Goal: Information Seeking & Learning: Learn about a topic

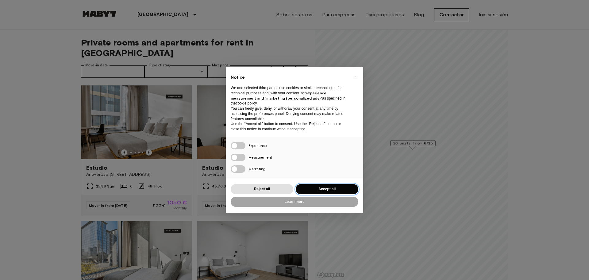
click at [327, 188] on button "Accept all" at bounding box center [327, 189] width 63 height 10
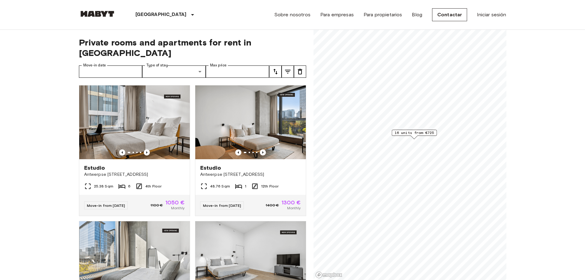
click at [145, 149] on icon "Previous image" at bounding box center [147, 152] width 6 height 6
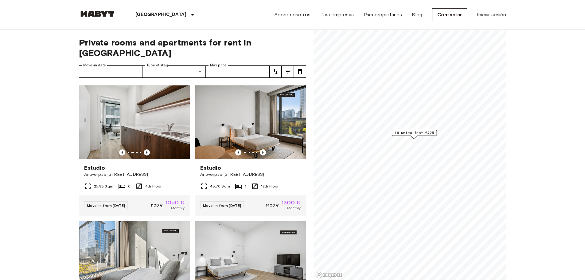
click at [89, 182] on icon at bounding box center [87, 185] width 7 height 7
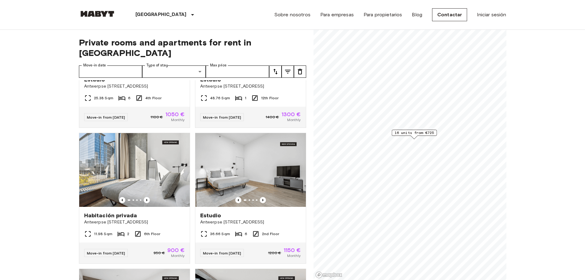
scroll to position [92, 0]
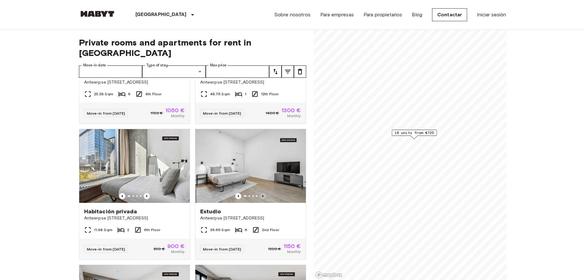
click at [260, 193] on icon "Previous image" at bounding box center [263, 196] width 6 height 6
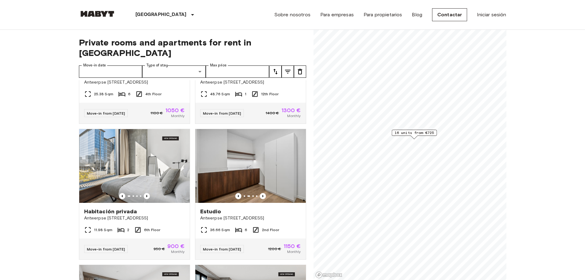
click at [260, 193] on icon "Previous image" at bounding box center [263, 196] width 6 height 6
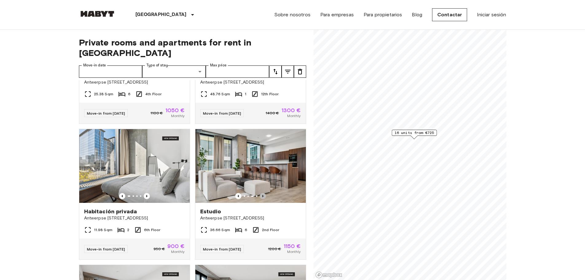
click at [260, 193] on icon "Previous image" at bounding box center [263, 196] width 6 height 6
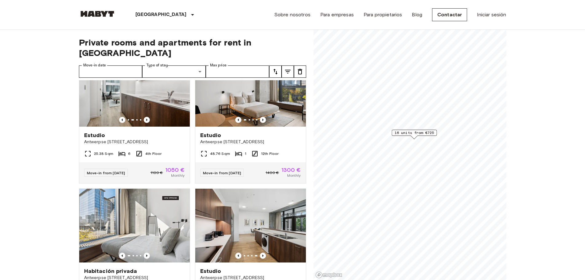
scroll to position [0, 0]
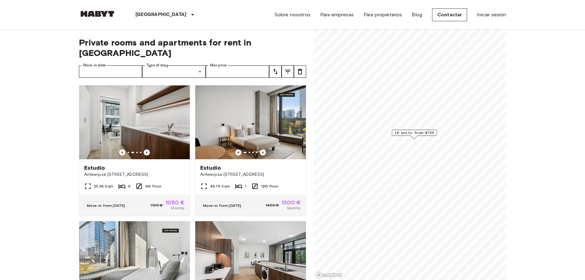
click at [257, 137] on img at bounding box center [250, 122] width 110 height 74
click at [258, 137] on img at bounding box center [250, 122] width 110 height 74
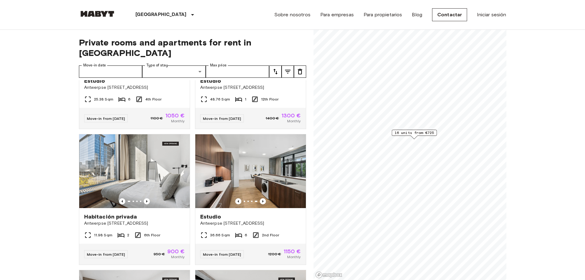
scroll to position [92, 0]
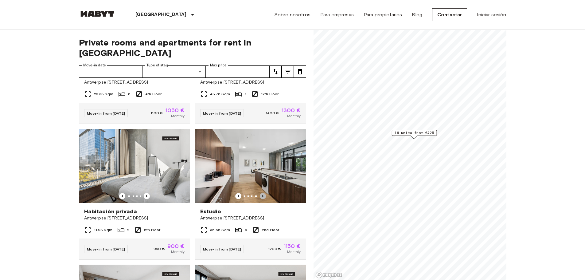
click at [260, 193] on icon "Previous image" at bounding box center [263, 196] width 6 height 6
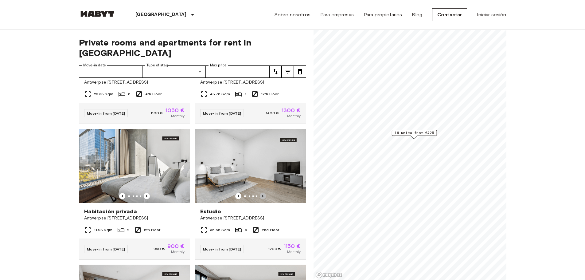
click at [260, 193] on icon "Previous image" at bounding box center [263, 196] width 6 height 6
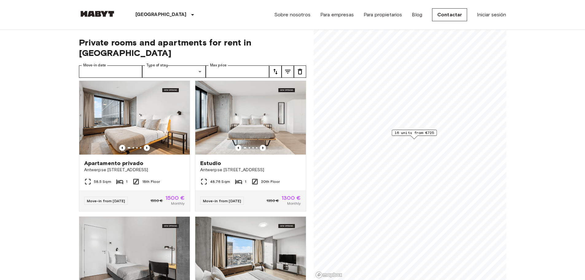
scroll to position [276, 0]
click at [145, 144] on icon "Previous image" at bounding box center [147, 147] width 6 height 6
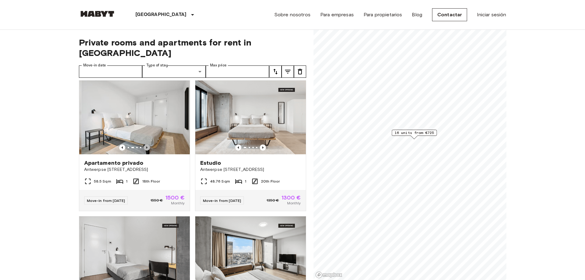
click at [145, 144] on icon "Previous image" at bounding box center [147, 147] width 6 height 6
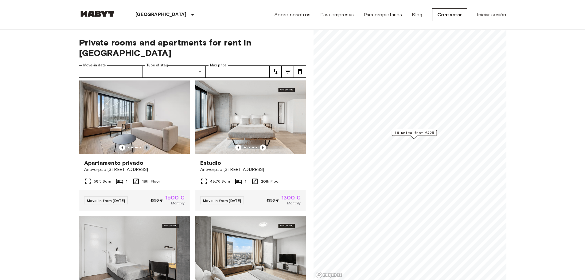
click at [145, 144] on icon "Previous image" at bounding box center [147, 147] width 6 height 6
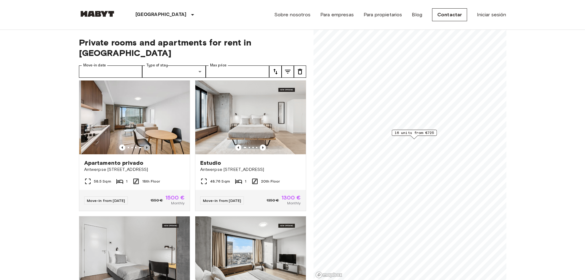
click at [145, 144] on icon "Previous image" at bounding box center [147, 147] width 6 height 6
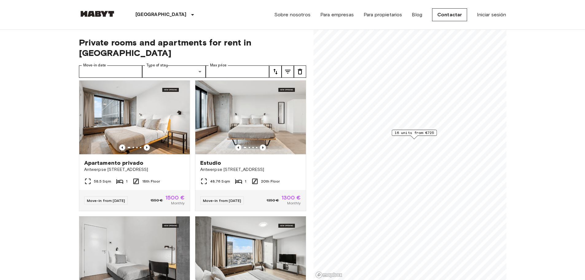
click at [145, 144] on icon "Previous image" at bounding box center [147, 147] width 6 height 6
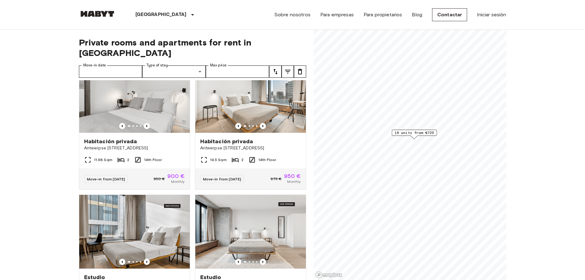
scroll to position [798, 0]
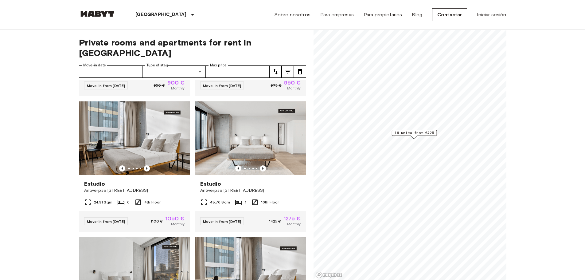
click at [260, 171] on icon "Previous image" at bounding box center [263, 168] width 6 height 6
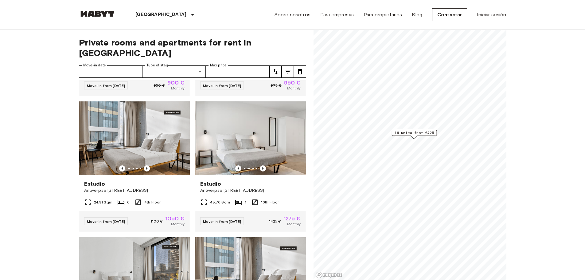
click at [262, 169] on icon "Previous image" at bounding box center [262, 168] width 1 height 2
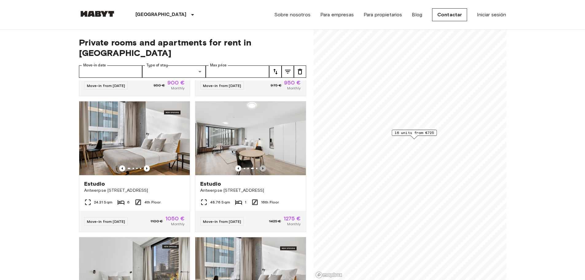
click at [262, 169] on icon "Previous image" at bounding box center [262, 168] width 1 height 2
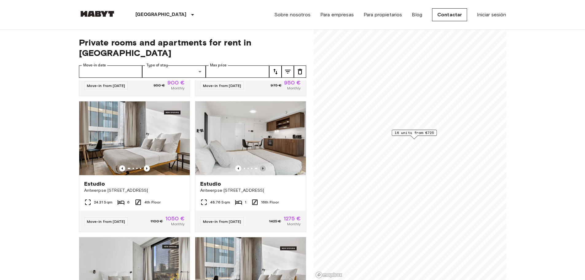
click at [260, 171] on icon "Previous image" at bounding box center [263, 168] width 6 height 6
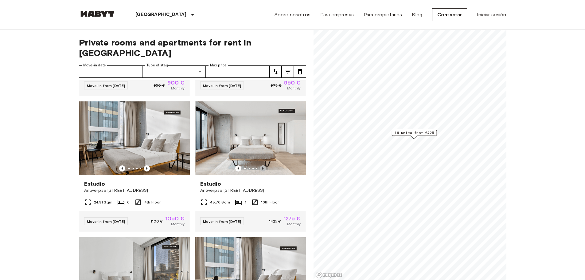
click at [260, 171] on icon "Previous image" at bounding box center [263, 168] width 6 height 6
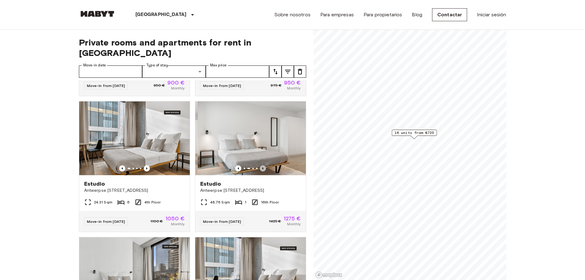
click at [260, 171] on icon "Previous image" at bounding box center [263, 168] width 6 height 6
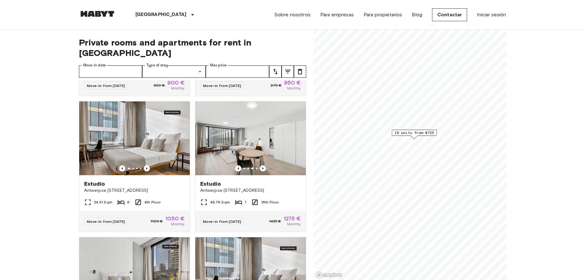
click at [260, 171] on icon "Previous image" at bounding box center [263, 168] width 6 height 6
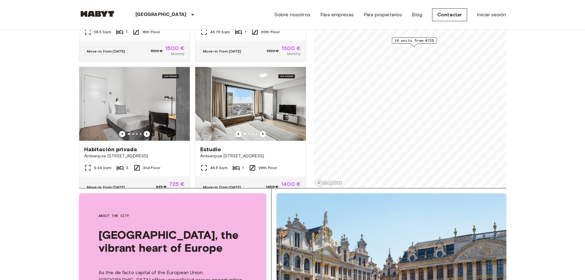
scroll to position [180, 0]
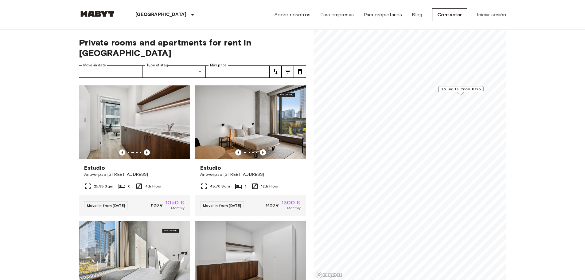
click at [253, 124] on img at bounding box center [250, 122] width 110 height 74
click at [250, 92] on img at bounding box center [250, 122] width 110 height 74
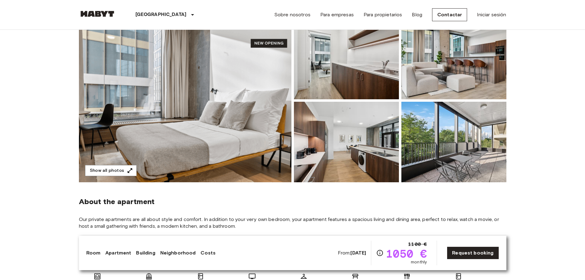
scroll to position [61, 0]
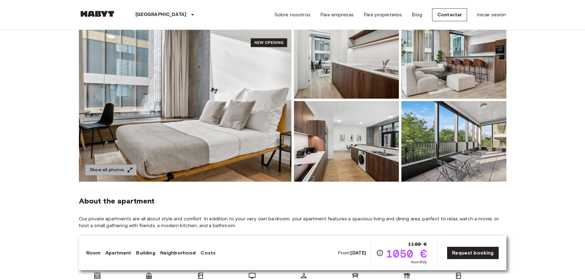
click at [129, 167] on icon "button" at bounding box center [130, 170] width 6 height 6
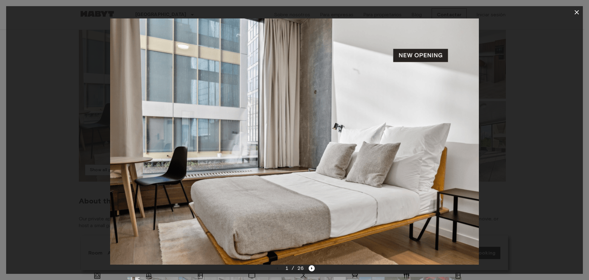
click at [313, 268] on icon "Next image" at bounding box center [312, 268] width 6 height 6
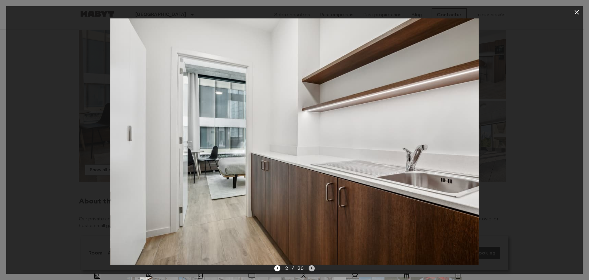
click at [313, 268] on icon "Next image" at bounding box center [312, 268] width 6 height 6
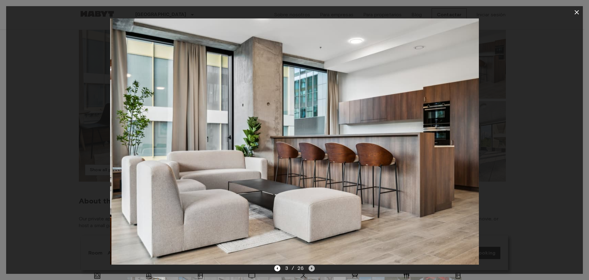
click at [313, 268] on icon "Next image" at bounding box center [312, 268] width 6 height 6
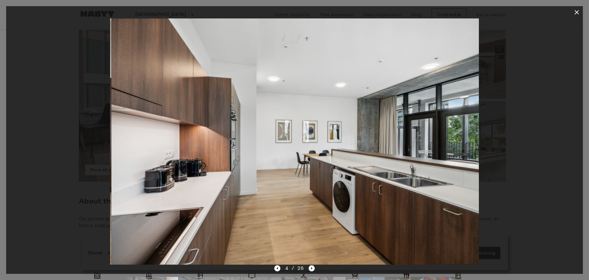
click at [313, 268] on icon "Next image" at bounding box center [312, 268] width 6 height 6
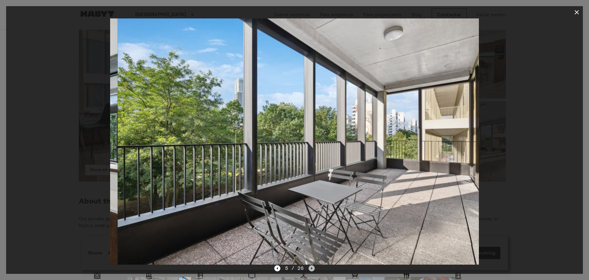
click at [313, 269] on icon "Next image" at bounding box center [312, 268] width 6 height 6
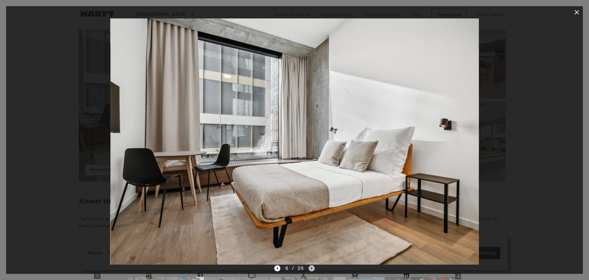
click at [313, 269] on icon "Next image" at bounding box center [312, 268] width 6 height 6
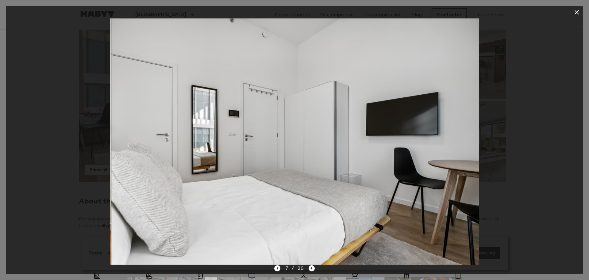
click at [313, 269] on icon "Next image" at bounding box center [312, 268] width 6 height 6
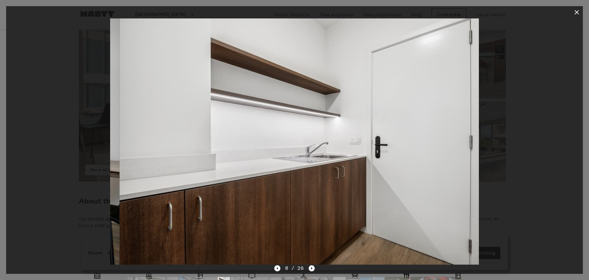
click at [314, 270] on icon "Next image" at bounding box center [312, 268] width 6 height 6
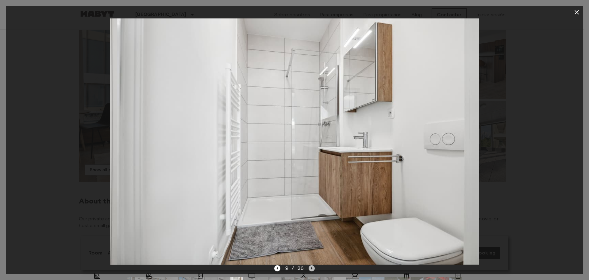
click at [314, 270] on icon "Next image" at bounding box center [312, 268] width 6 height 6
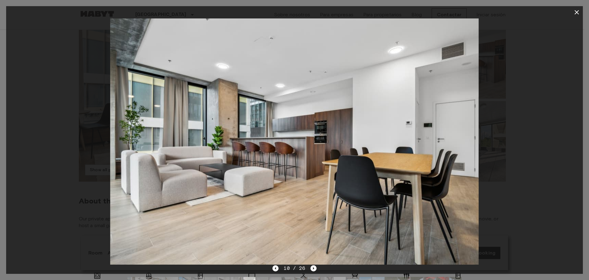
click at [577, 9] on icon "button" at bounding box center [576, 12] width 7 height 7
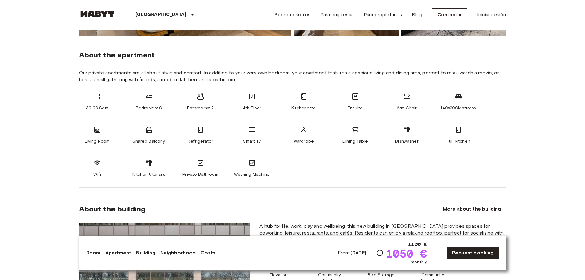
scroll to position [0, 0]
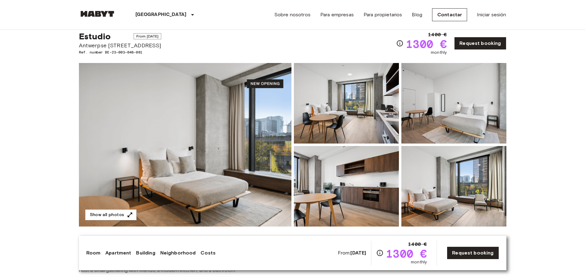
scroll to position [31, 0]
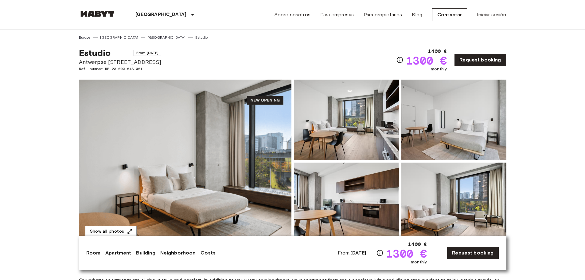
click at [345, 128] on img at bounding box center [346, 119] width 105 height 80
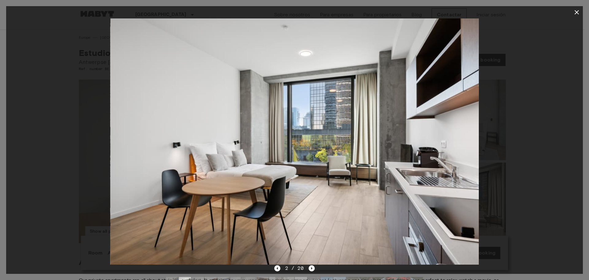
click at [313, 267] on icon "Next image" at bounding box center [312, 268] width 6 height 6
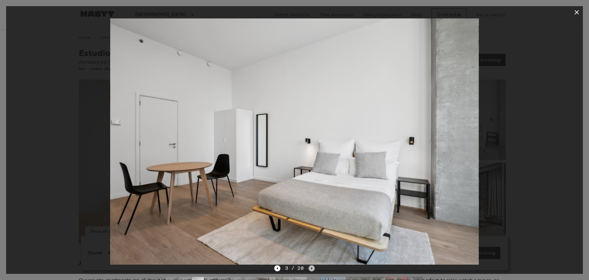
click at [313, 267] on icon "Next image" at bounding box center [312, 268] width 6 height 6
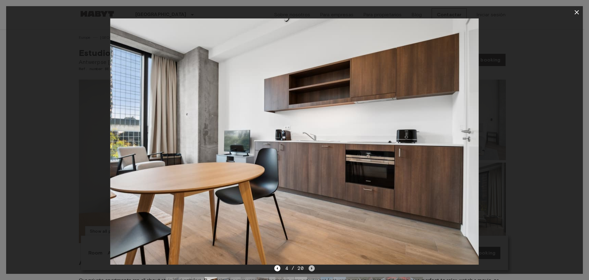
click at [313, 267] on icon "Next image" at bounding box center [312, 268] width 6 height 6
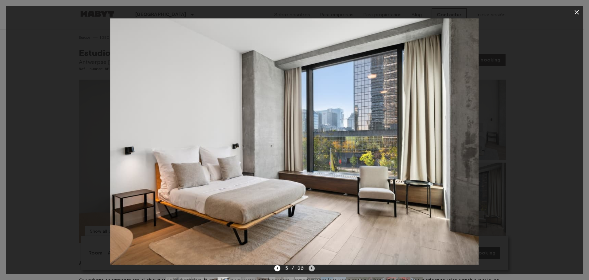
click at [313, 267] on icon "Next image" at bounding box center [312, 268] width 6 height 6
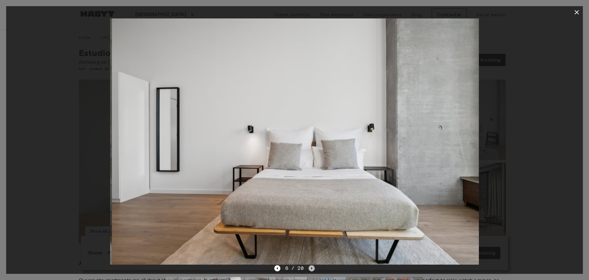
click at [313, 267] on icon "Next image" at bounding box center [312, 268] width 6 height 6
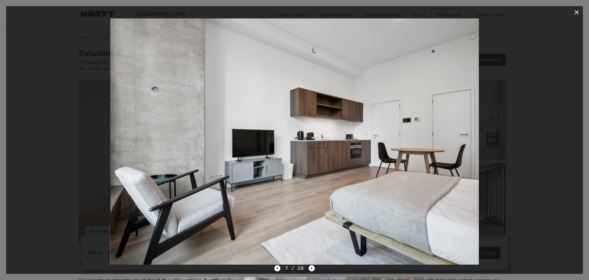
click at [313, 267] on icon "Next image" at bounding box center [312, 268] width 6 height 6
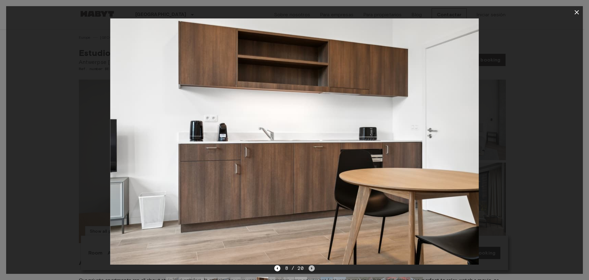
click at [313, 267] on icon "Next image" at bounding box center [312, 268] width 6 height 6
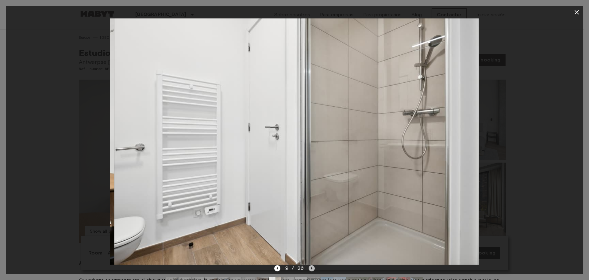
click at [313, 267] on icon "Next image" at bounding box center [312, 268] width 6 height 6
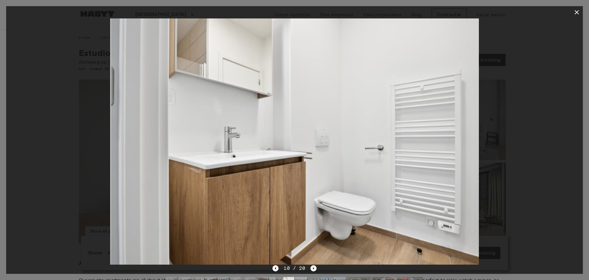
click at [313, 267] on icon "Next image" at bounding box center [313, 268] width 1 height 2
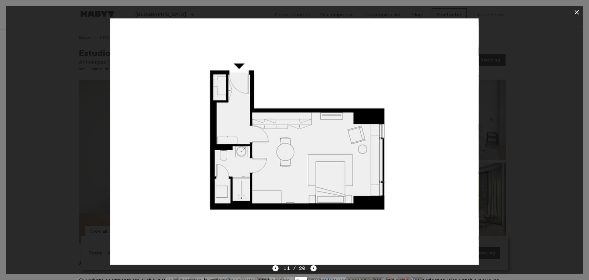
click at [313, 267] on icon "Next image" at bounding box center [313, 268] width 1 height 2
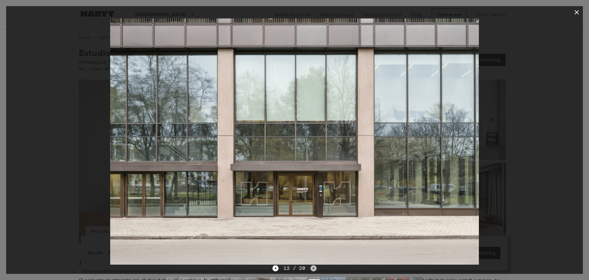
click at [313, 267] on icon "Next image" at bounding box center [313, 268] width 1 height 2
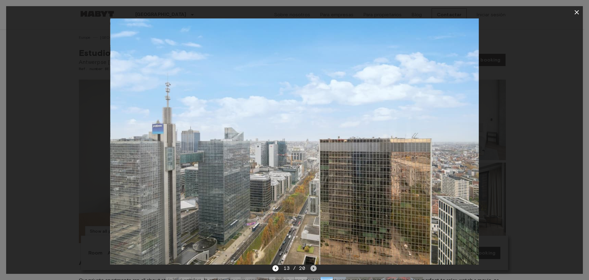
click at [313, 267] on icon "Next image" at bounding box center [313, 268] width 1 height 2
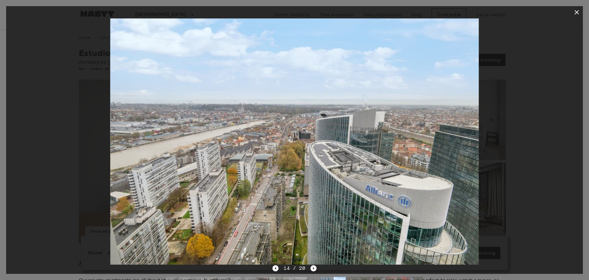
click at [313, 267] on icon "Next image" at bounding box center [313, 268] width 1 height 2
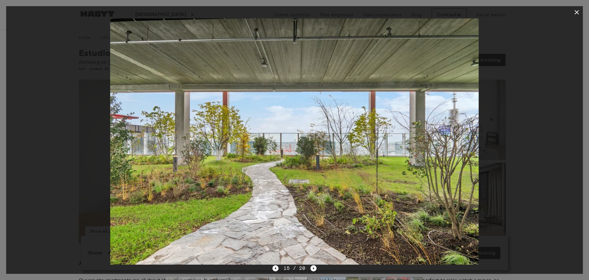
click at [313, 267] on icon "Next image" at bounding box center [313, 268] width 1 height 2
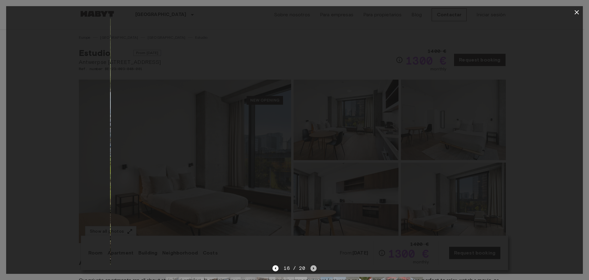
click at [313, 267] on icon "Next image" at bounding box center [313, 268] width 1 height 2
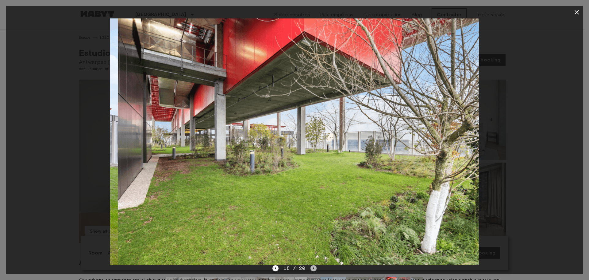
click at [313, 267] on icon "Next image" at bounding box center [313, 268] width 1 height 2
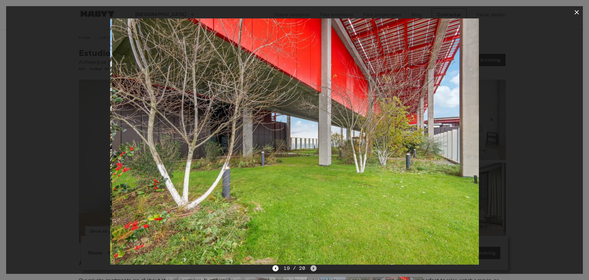
click at [313, 267] on icon "Next image" at bounding box center [313, 268] width 1 height 2
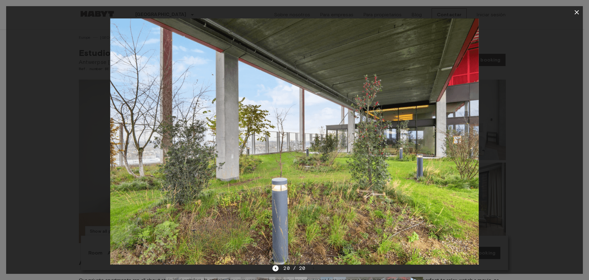
click at [577, 11] on icon "button" at bounding box center [576, 12] width 7 height 7
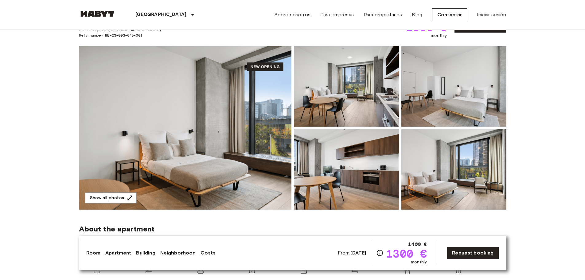
scroll to position [31, 0]
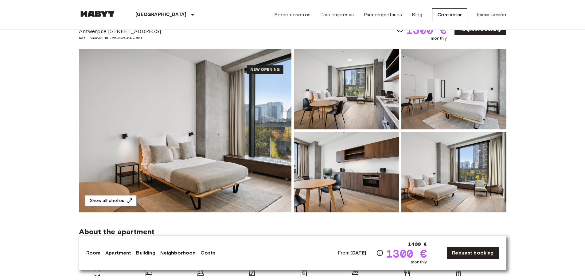
click at [382, 154] on img at bounding box center [346, 172] width 105 height 80
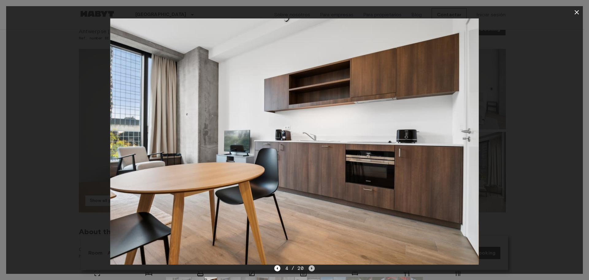
click at [310, 269] on icon "Next image" at bounding box center [312, 268] width 6 height 6
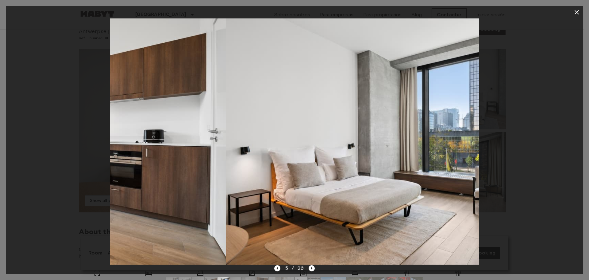
click at [310, 269] on icon "Next image" at bounding box center [312, 268] width 6 height 6
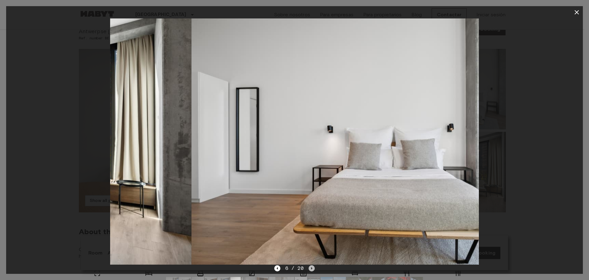
click at [310, 269] on icon "Next image" at bounding box center [312, 268] width 6 height 6
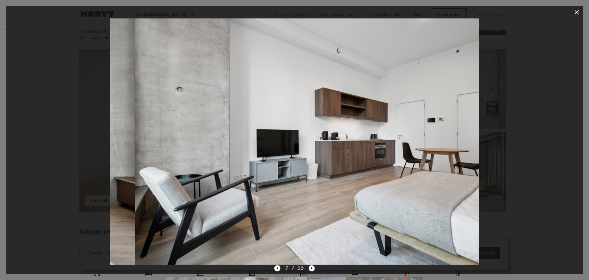
click at [310, 269] on icon "Next image" at bounding box center [312, 268] width 6 height 6
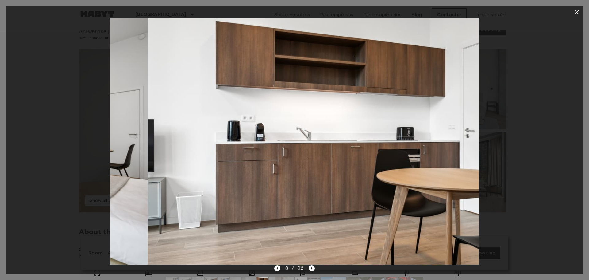
click at [310, 269] on icon "Next image" at bounding box center [312, 268] width 6 height 6
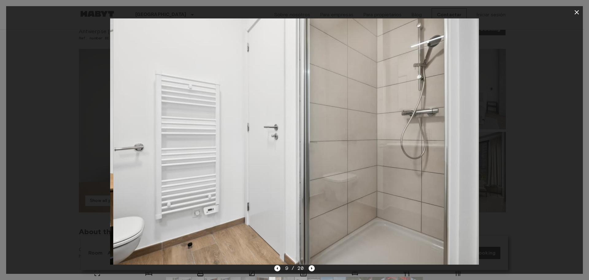
click at [310, 269] on icon "Next image" at bounding box center [312, 268] width 6 height 6
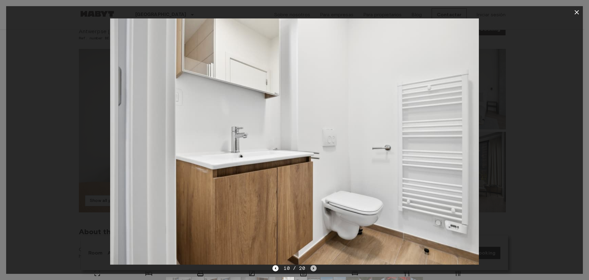
click at [311, 269] on icon "Next image" at bounding box center [314, 268] width 6 height 6
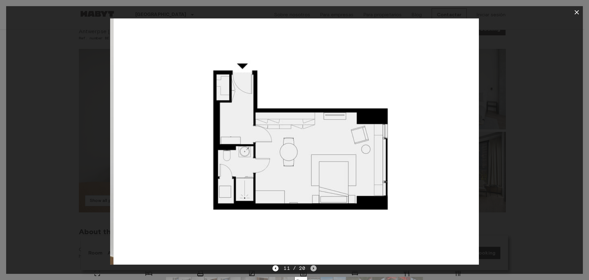
click at [311, 269] on icon "Next image" at bounding box center [314, 268] width 6 height 6
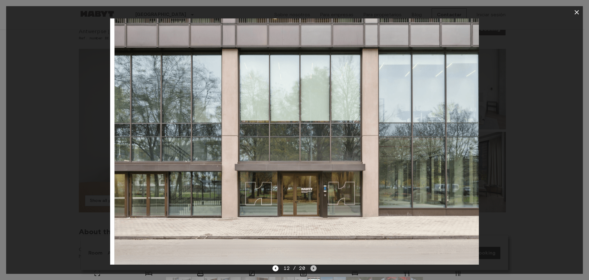
click at [311, 269] on icon "Next image" at bounding box center [314, 268] width 6 height 6
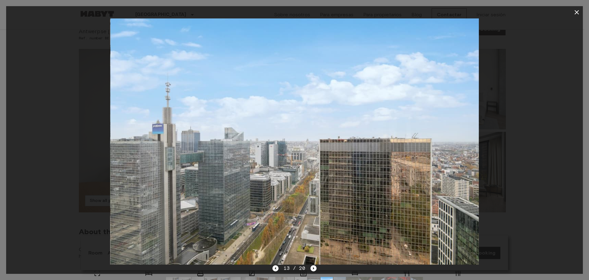
click at [576, 11] on icon "button" at bounding box center [577, 12] width 4 height 4
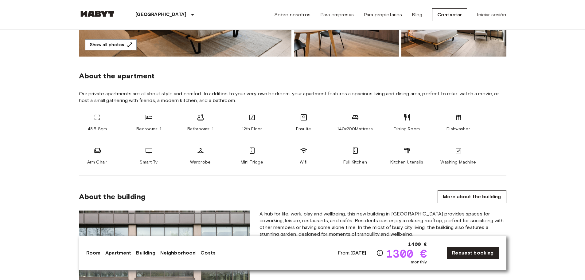
scroll to position [276, 0]
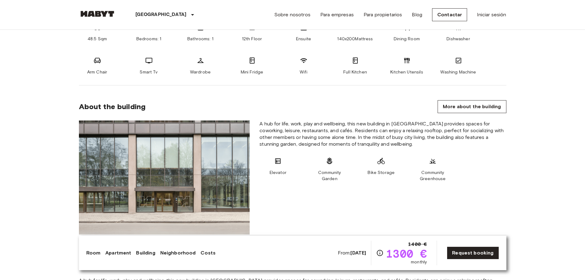
click at [469, 103] on link "More about the building" at bounding box center [471, 106] width 68 height 13
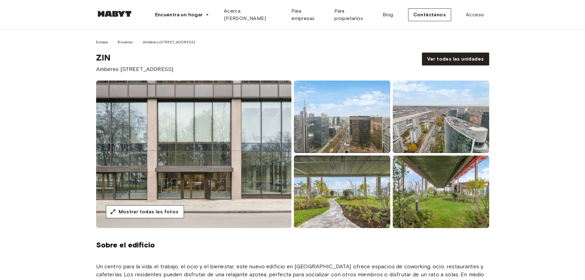
click at [455, 122] on img at bounding box center [441, 116] width 96 height 72
click at [165, 211] on font "Mostrar todas las fotos" at bounding box center [148, 211] width 60 height 6
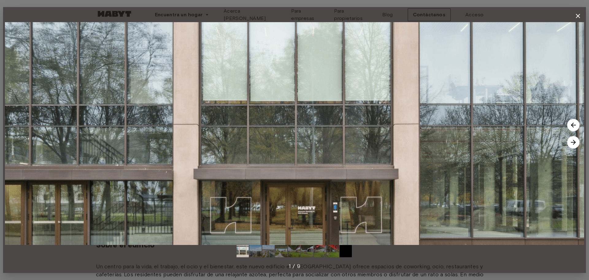
click at [573, 139] on img at bounding box center [574, 142] width 12 height 12
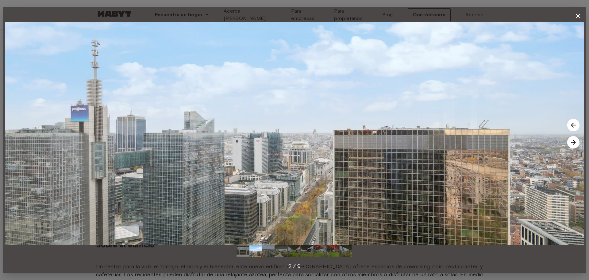
click at [573, 139] on img at bounding box center [574, 142] width 12 height 12
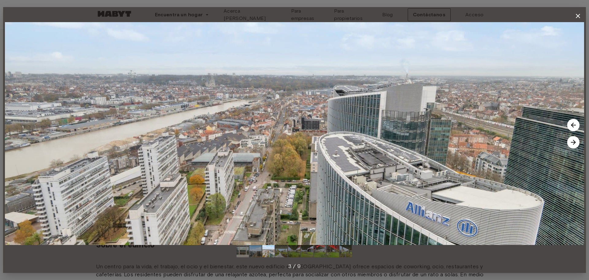
click at [573, 139] on img at bounding box center [574, 142] width 12 height 12
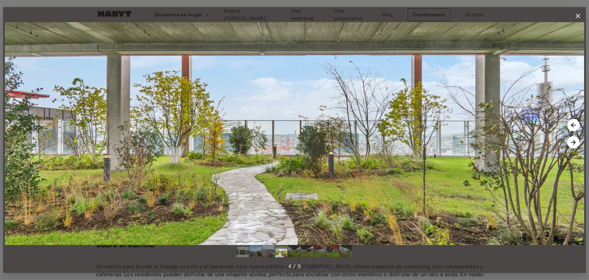
click at [573, 139] on img at bounding box center [574, 142] width 12 height 12
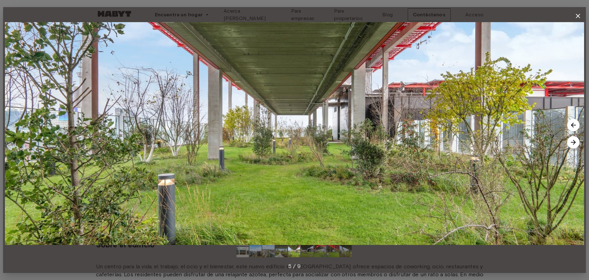
click at [573, 139] on img at bounding box center [574, 142] width 12 height 12
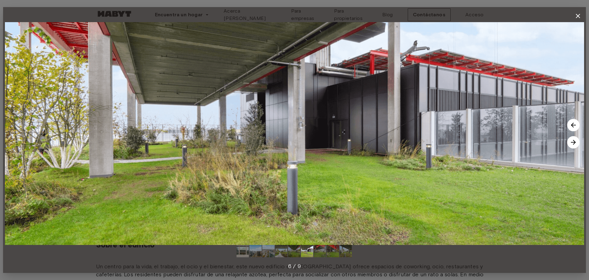
click at [573, 139] on img at bounding box center [574, 142] width 12 height 12
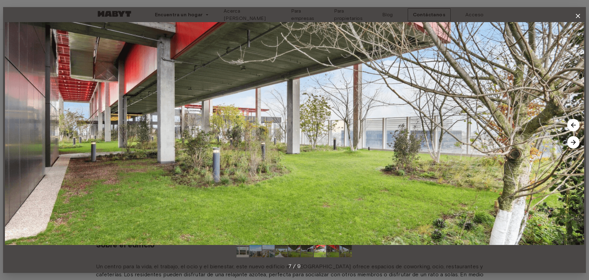
click at [579, 14] on icon "button" at bounding box center [578, 15] width 7 height 7
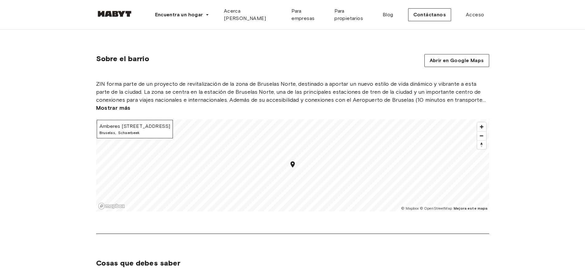
scroll to position [737, 0]
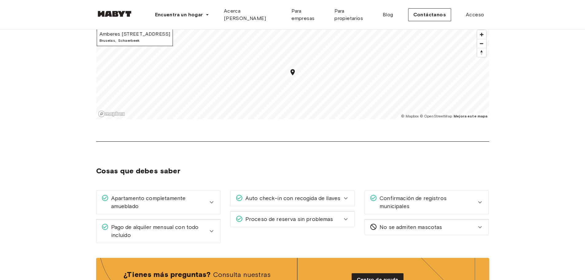
click at [483, 223] on icon at bounding box center [479, 226] width 7 height 7
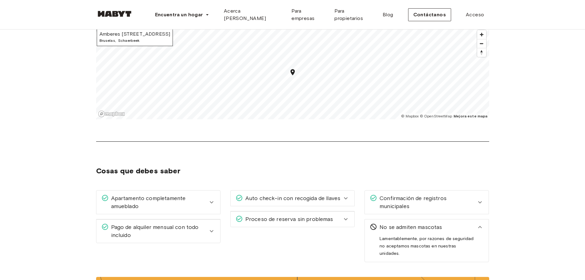
click at [483, 223] on icon at bounding box center [479, 226] width 7 height 7
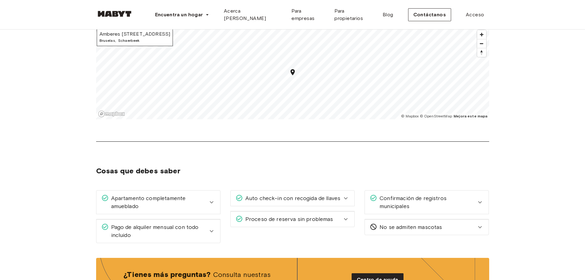
click at [347, 194] on icon at bounding box center [345, 197] width 7 height 7
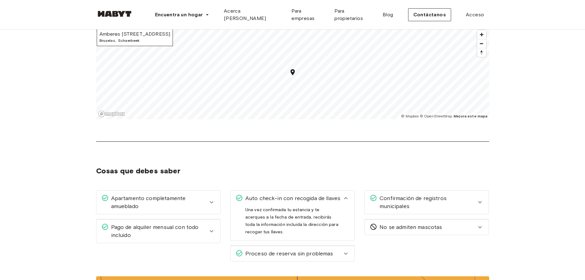
click at [347, 194] on icon at bounding box center [345, 197] width 7 height 7
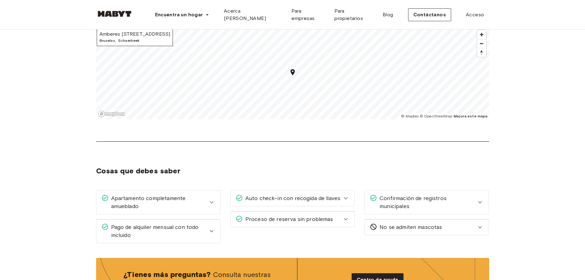
click at [346, 215] on icon at bounding box center [345, 218] width 7 height 7
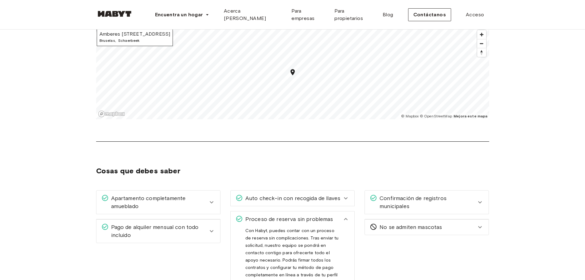
click at [413, 195] on font "Confirmación de registros municipales" at bounding box center [412, 202] width 67 height 15
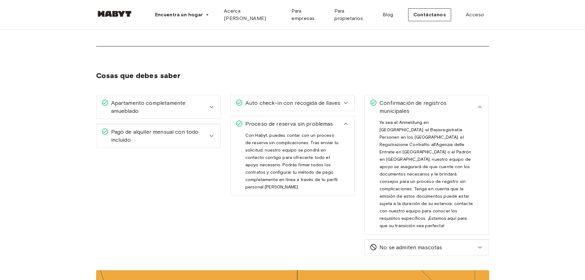
scroll to position [859, 0]
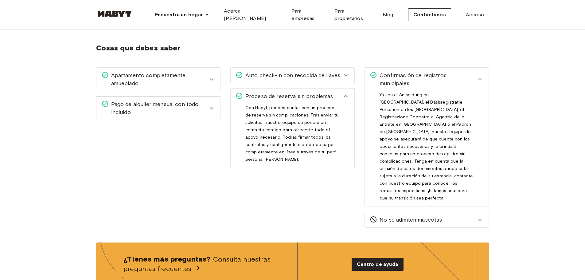
click at [207, 102] on span "Pago de alquiler mensual con todo incluido" at bounding box center [158, 108] width 99 height 16
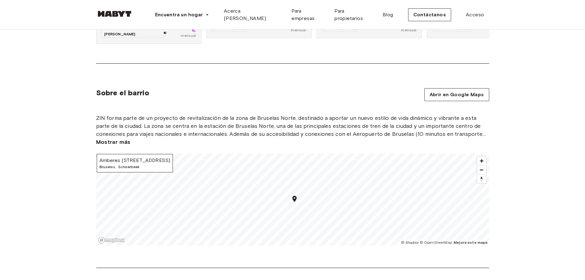
scroll to position [607, 0]
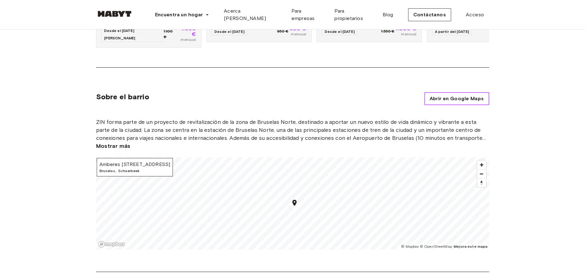
click at [467, 95] on font "Abrir en Google Maps" at bounding box center [456, 98] width 54 height 6
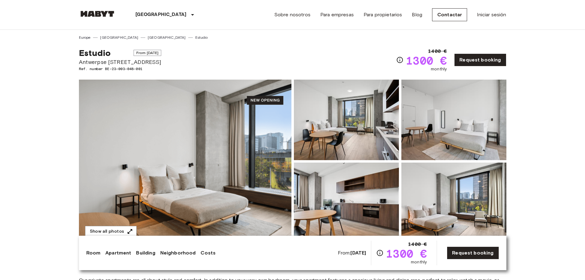
click at [337, 117] on img at bounding box center [346, 119] width 105 height 80
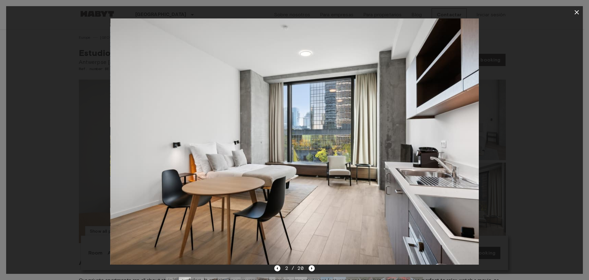
click at [278, 265] on icon "Previous image" at bounding box center [277, 268] width 6 height 6
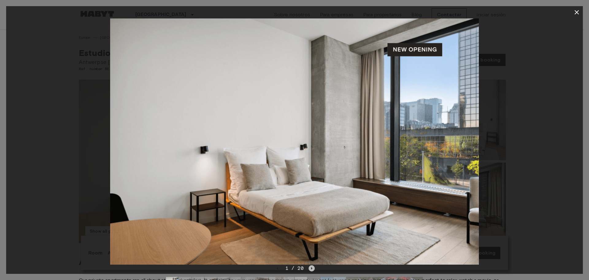
click at [312, 266] on icon "Next image" at bounding box center [312, 268] width 6 height 6
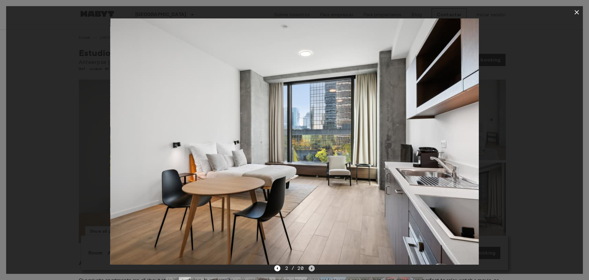
click at [312, 266] on icon "Next image" at bounding box center [312, 268] width 6 height 6
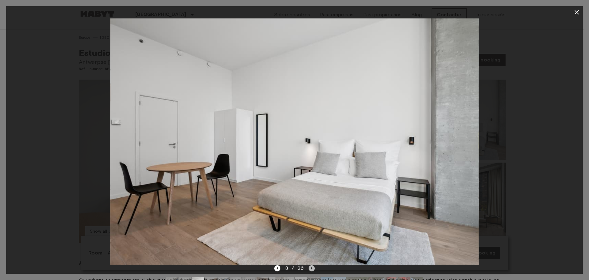
click at [312, 266] on icon "Next image" at bounding box center [312, 268] width 6 height 6
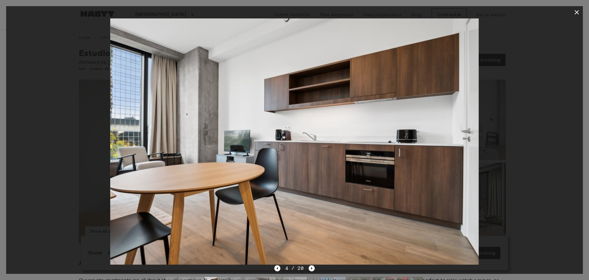
click at [312, 266] on icon "Next image" at bounding box center [312, 268] width 6 height 6
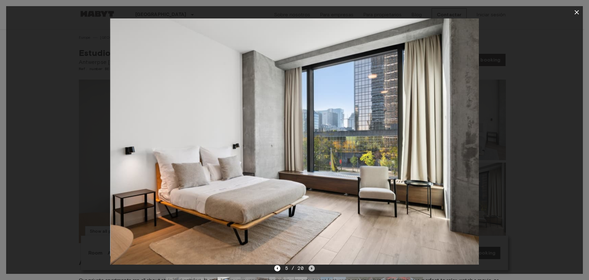
click at [312, 266] on icon "Next image" at bounding box center [312, 268] width 6 height 6
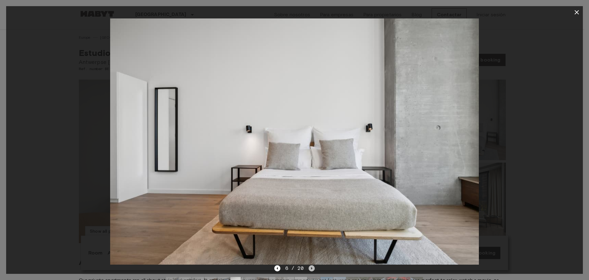
click at [312, 266] on icon "Next image" at bounding box center [312, 268] width 6 height 6
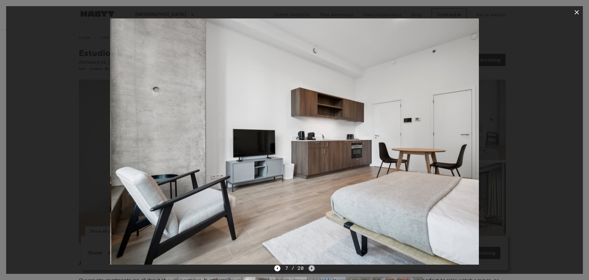
click at [312, 266] on icon "Next image" at bounding box center [312, 268] width 6 height 6
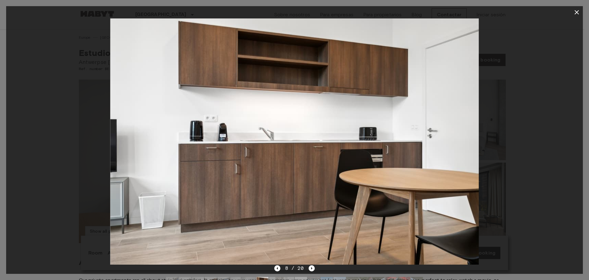
click at [276, 267] on icon "Previous image" at bounding box center [277, 268] width 6 height 6
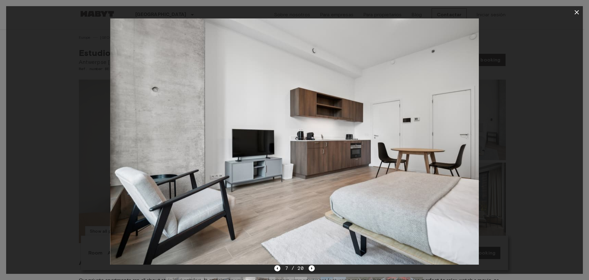
click at [312, 268] on icon "Next image" at bounding box center [312, 268] width 1 height 2
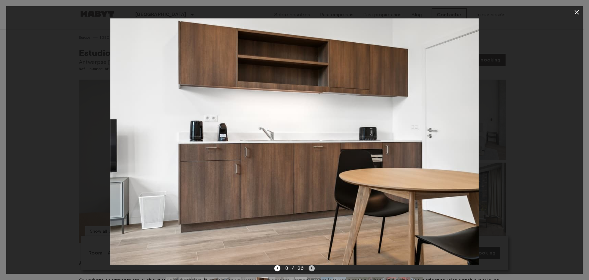
click at [312, 268] on icon "Next image" at bounding box center [312, 268] width 1 height 2
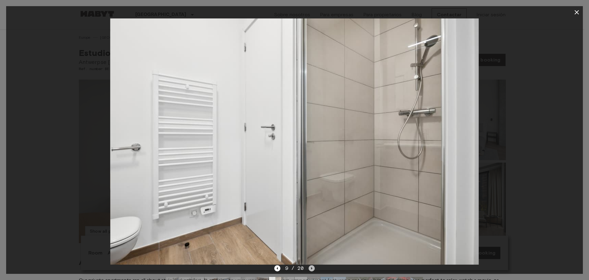
click at [312, 268] on icon "Next image" at bounding box center [312, 268] width 1 height 2
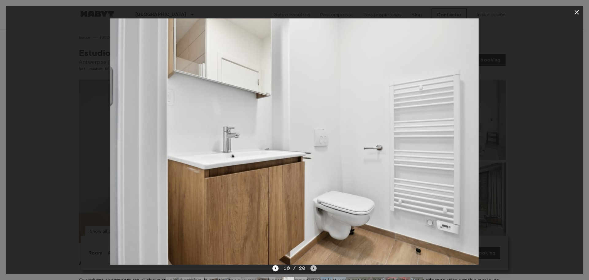
click at [311, 268] on icon "Next image" at bounding box center [314, 268] width 6 height 6
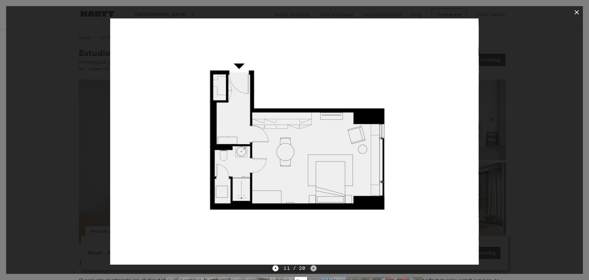
click at [311, 268] on icon "Next image" at bounding box center [314, 268] width 6 height 6
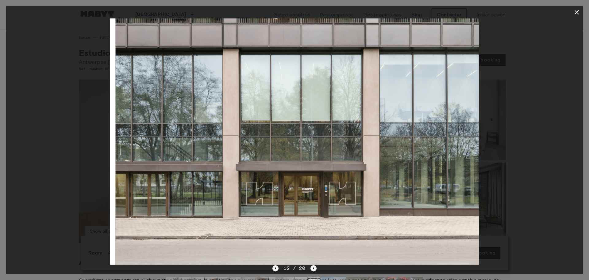
click at [311, 268] on icon "Next image" at bounding box center [314, 268] width 6 height 6
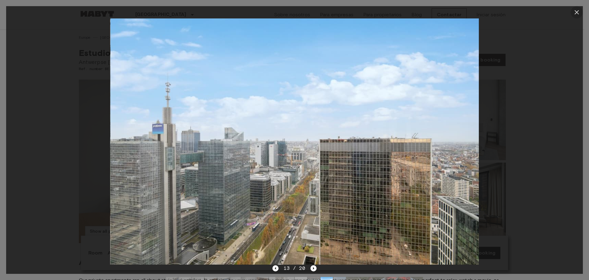
click at [579, 10] on icon "button" at bounding box center [576, 12] width 7 height 7
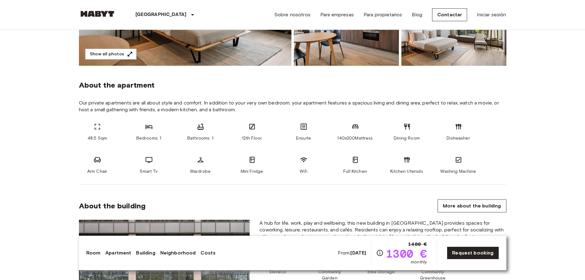
scroll to position [215, 0]
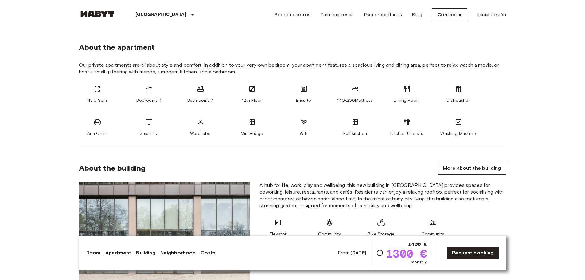
click at [459, 162] on link "More about the building" at bounding box center [471, 167] width 68 height 13
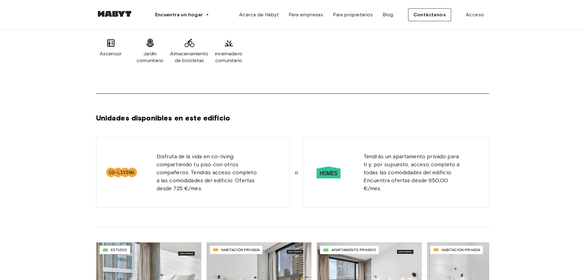
scroll to position [368, 0]
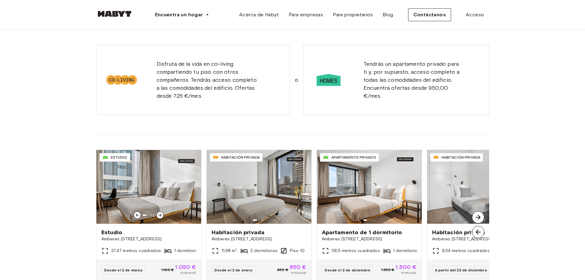
click at [160, 213] on icon at bounding box center [159, 214] width 5 height 5
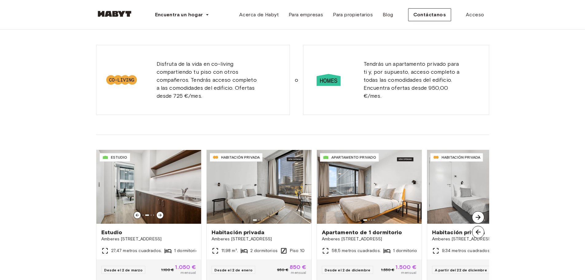
click at [160, 213] on icon at bounding box center [159, 214] width 5 height 5
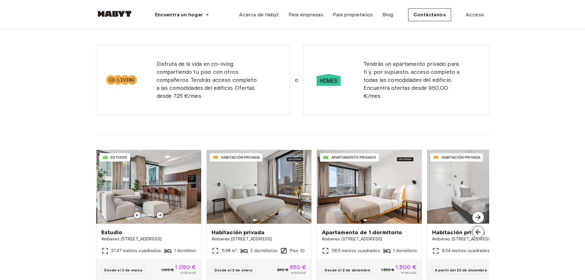
click at [160, 213] on icon at bounding box center [159, 214] width 5 height 5
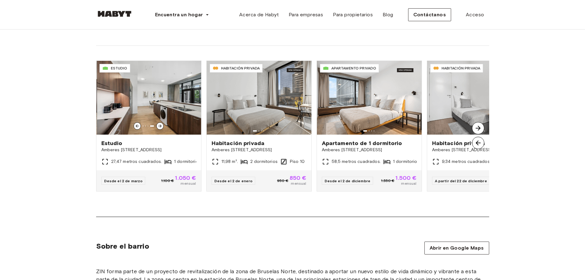
scroll to position [460, 0]
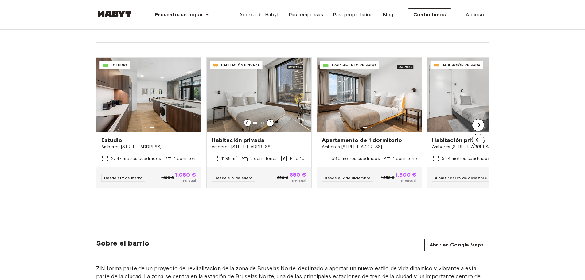
click at [271, 119] on div at bounding box center [269, 122] width 7 height 7
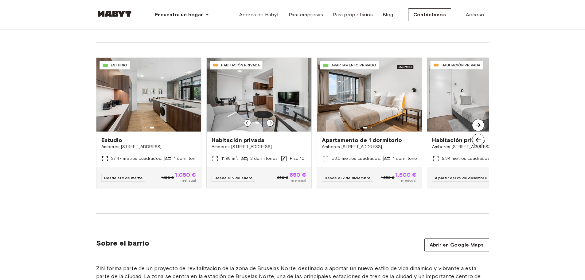
click at [271, 119] on div at bounding box center [269, 122] width 7 height 7
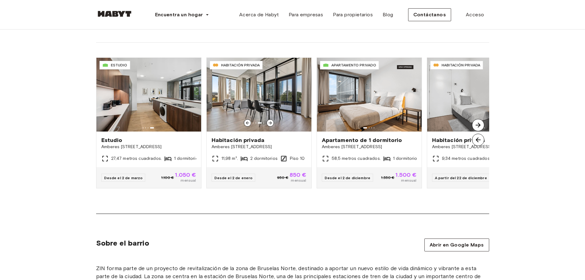
click at [272, 122] on icon at bounding box center [270, 122] width 5 height 5
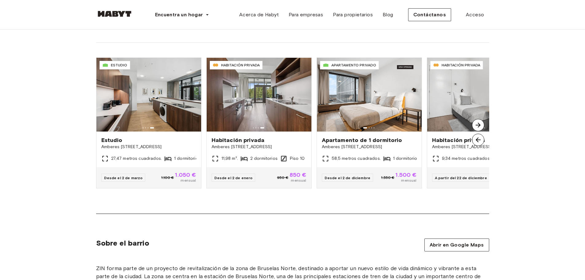
click at [475, 124] on img at bounding box center [478, 125] width 12 height 12
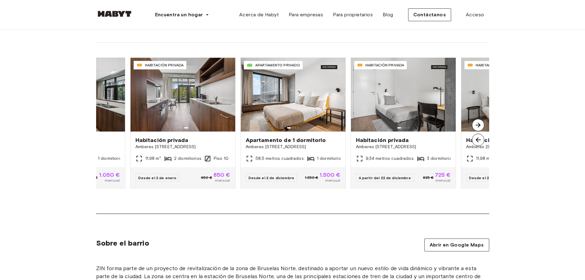
click at [475, 124] on img at bounding box center [478, 125] width 12 height 12
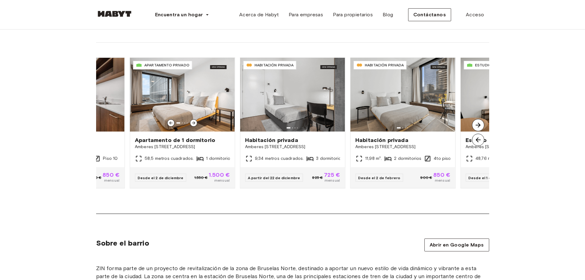
click at [195, 118] on img at bounding box center [182, 95] width 105 height 74
click at [481, 123] on img at bounding box center [478, 125] width 12 height 12
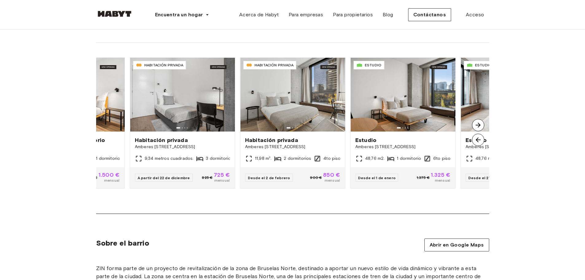
click at [480, 121] on img at bounding box center [478, 125] width 12 height 12
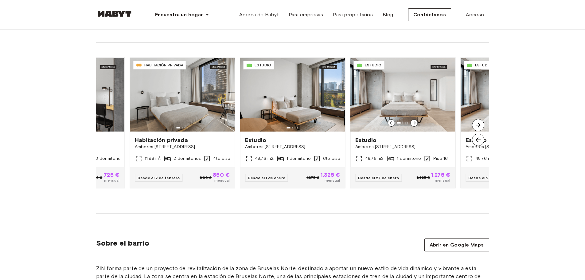
click at [413, 121] on icon at bounding box center [413, 122] width 5 height 5
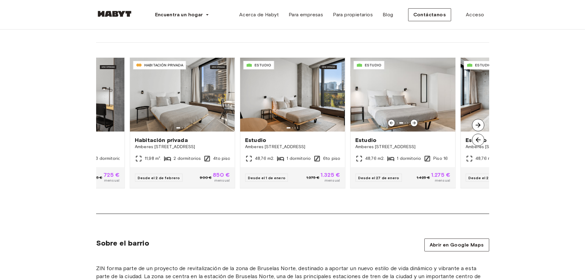
click at [413, 121] on icon at bounding box center [413, 122] width 5 height 5
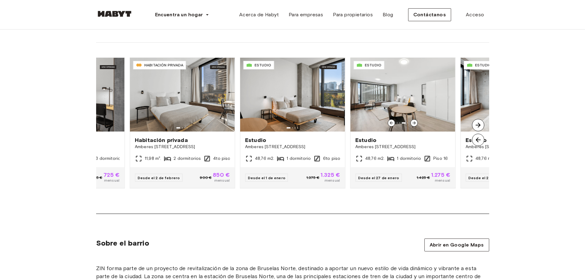
click at [390, 119] on div at bounding box center [390, 122] width 7 height 7
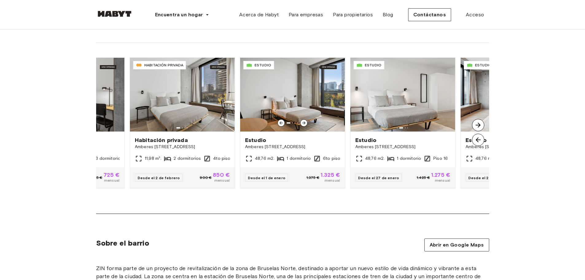
click at [304, 120] on icon at bounding box center [303, 122] width 5 height 5
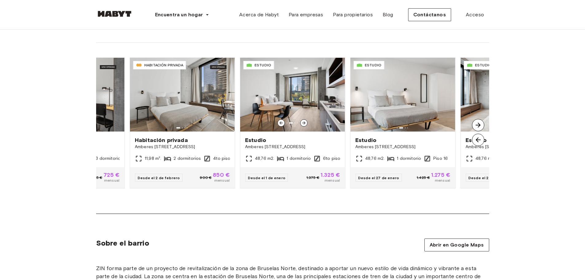
click at [304, 120] on icon at bounding box center [303, 122] width 5 height 5
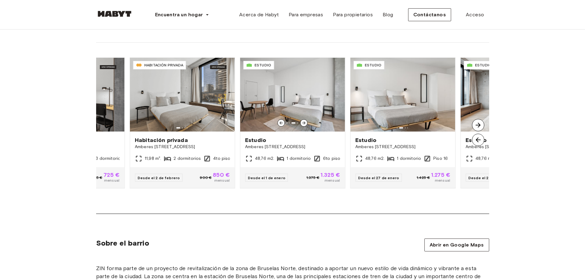
click at [304, 120] on icon at bounding box center [303, 122] width 5 height 5
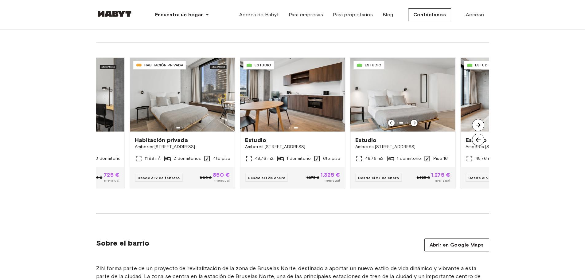
click at [413, 118] on img at bounding box center [402, 95] width 105 height 74
click at [474, 122] on img at bounding box center [478, 125] width 12 height 12
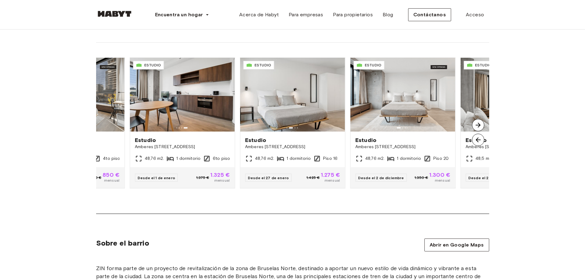
click at [477, 121] on img at bounding box center [478, 125] width 12 height 12
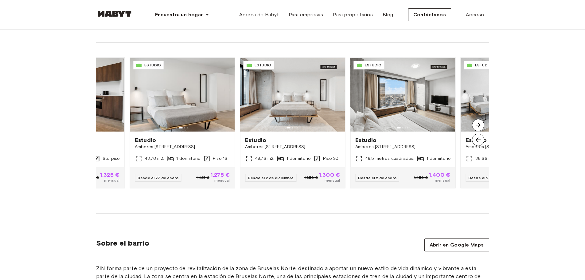
click at [475, 123] on img at bounding box center [478, 125] width 12 height 12
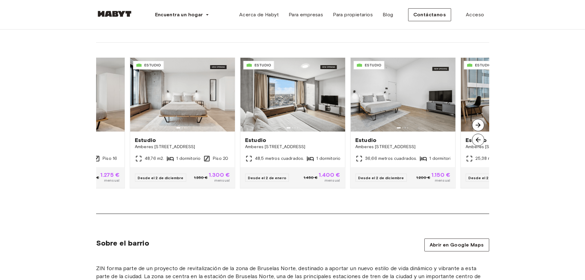
click at [479, 121] on img at bounding box center [478, 125] width 12 height 12
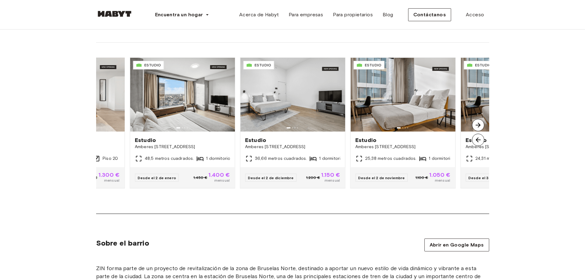
click at [480, 137] on img at bounding box center [478, 140] width 12 height 12
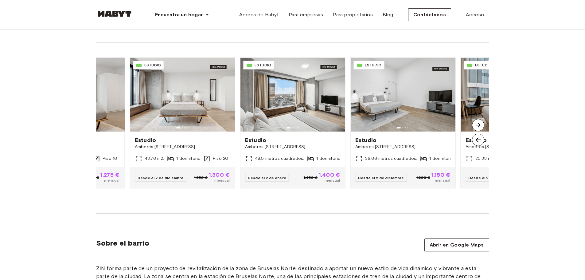
click at [478, 124] on img at bounding box center [478, 125] width 12 height 12
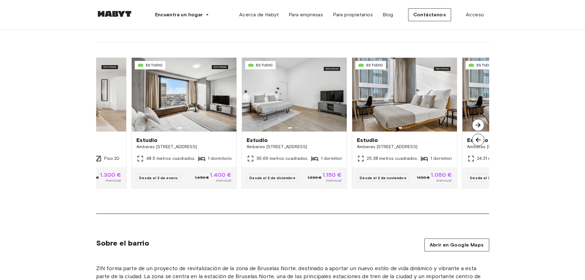
click at [478, 124] on img at bounding box center [478, 125] width 12 height 12
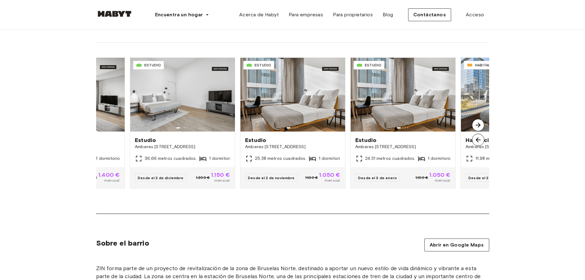
click at [478, 124] on img at bounding box center [478, 125] width 12 height 12
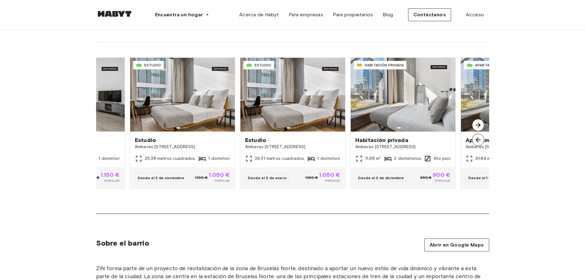
click at [478, 124] on img at bounding box center [478, 125] width 12 height 12
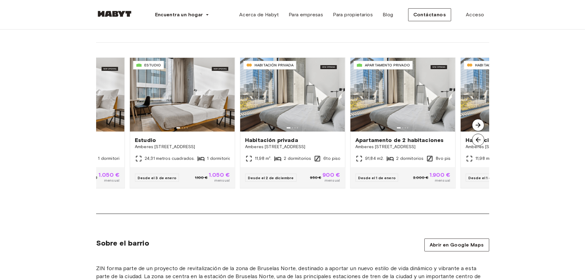
click at [478, 124] on img at bounding box center [478, 125] width 12 height 12
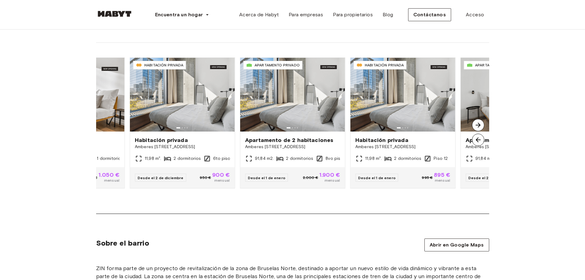
click at [472, 121] on img at bounding box center [478, 125] width 12 height 12
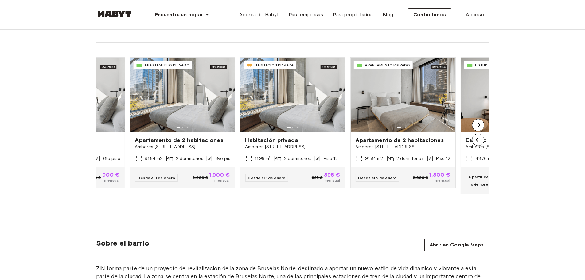
click at [478, 122] on img at bounding box center [478, 125] width 12 height 12
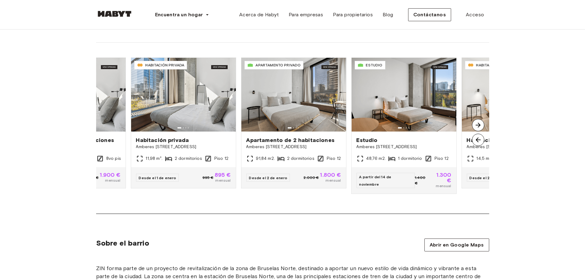
click at [478, 122] on img at bounding box center [478, 125] width 12 height 12
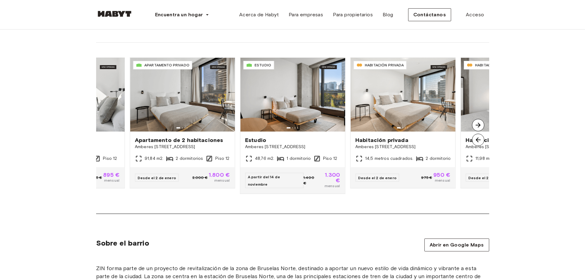
click at [478, 122] on img at bounding box center [478, 125] width 12 height 12
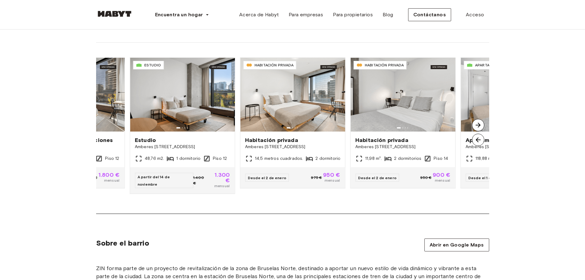
click at [478, 122] on img at bounding box center [478, 125] width 12 height 12
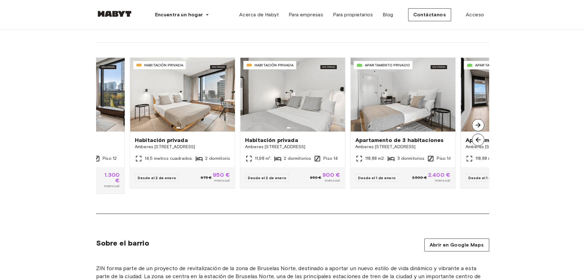
click at [478, 122] on img at bounding box center [478, 125] width 12 height 12
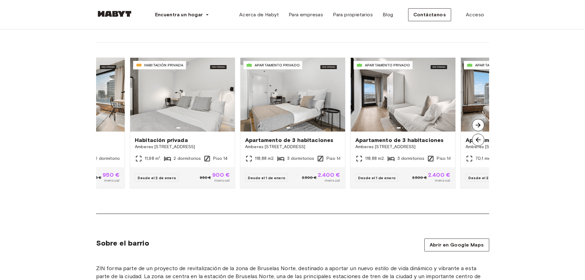
click at [478, 122] on img at bounding box center [478, 125] width 12 height 12
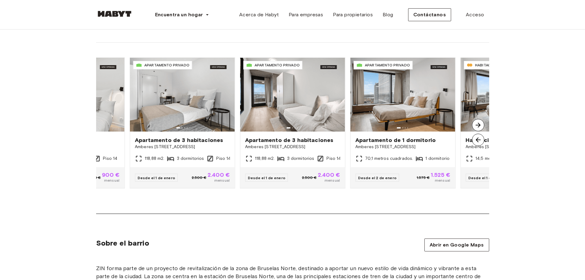
click at [478, 122] on img at bounding box center [478, 125] width 12 height 12
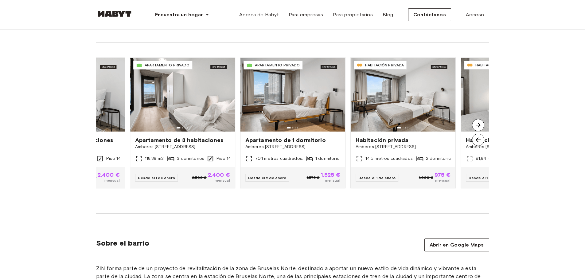
click at [478, 122] on img at bounding box center [478, 125] width 12 height 12
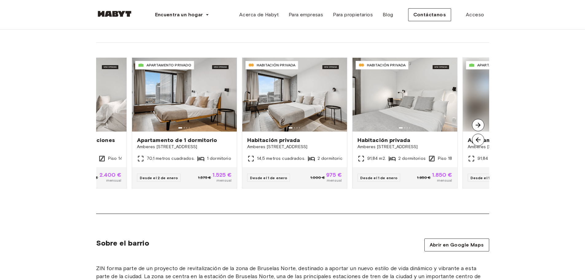
click at [478, 122] on img at bounding box center [478, 125] width 12 height 12
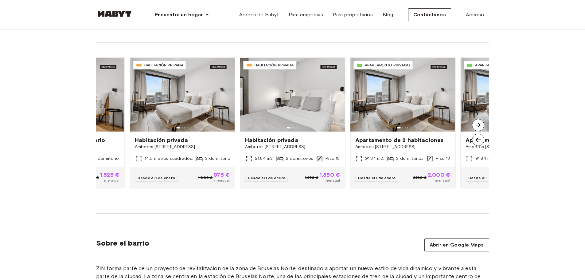
click at [478, 122] on img at bounding box center [478, 125] width 12 height 12
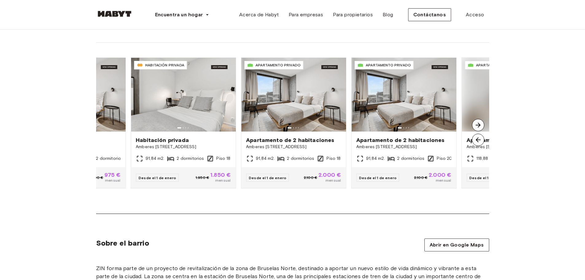
click at [478, 122] on img at bounding box center [478, 125] width 12 height 12
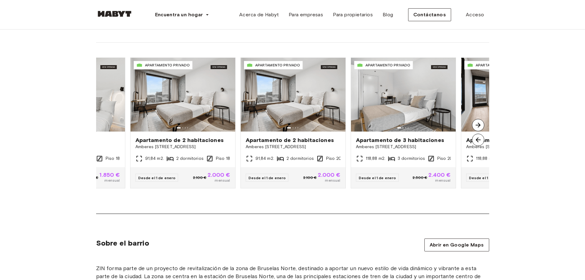
click at [479, 122] on img at bounding box center [478, 125] width 12 height 12
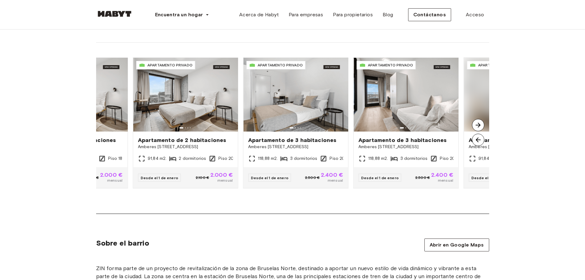
click at [479, 122] on img at bounding box center [478, 125] width 12 height 12
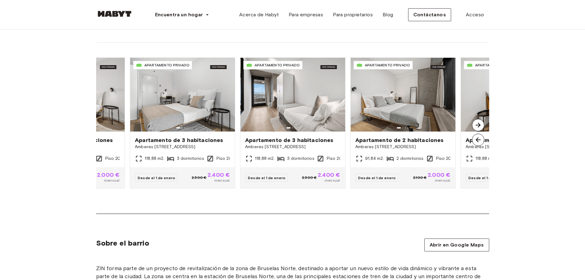
click at [479, 122] on img at bounding box center [478, 125] width 12 height 12
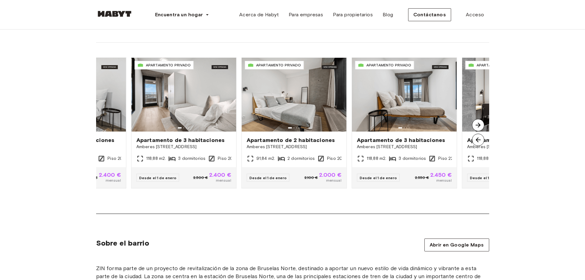
click at [479, 122] on img at bounding box center [478, 125] width 12 height 12
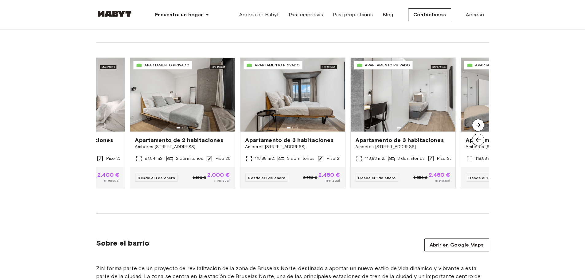
click at [479, 122] on img at bounding box center [478, 125] width 12 height 12
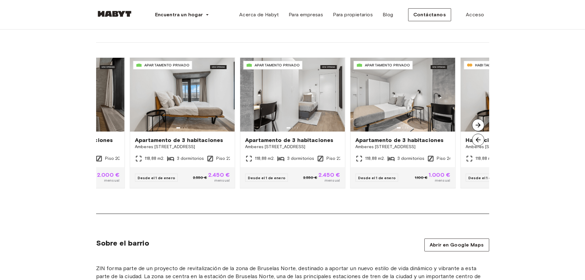
click at [479, 122] on img at bounding box center [478, 125] width 12 height 12
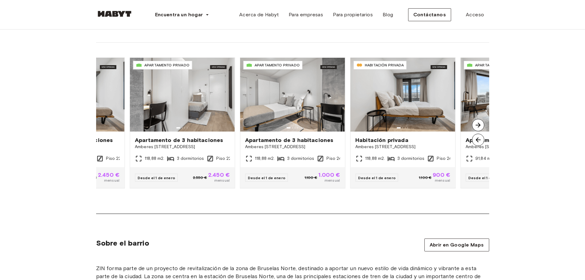
click at [479, 122] on img at bounding box center [478, 125] width 12 height 12
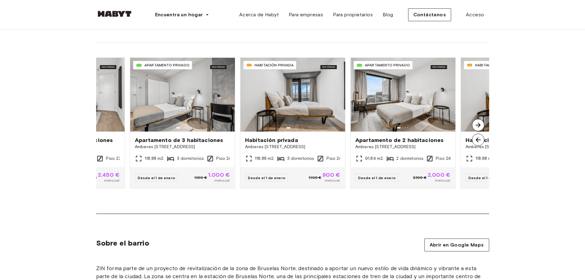
click at [479, 122] on img at bounding box center [478, 125] width 12 height 12
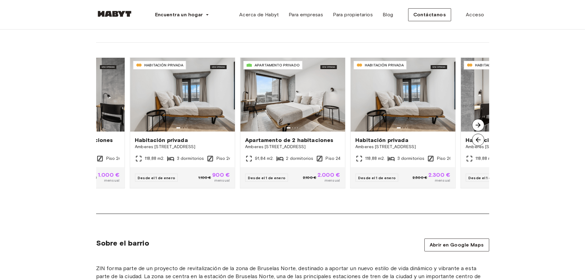
click at [479, 122] on img at bounding box center [478, 125] width 12 height 12
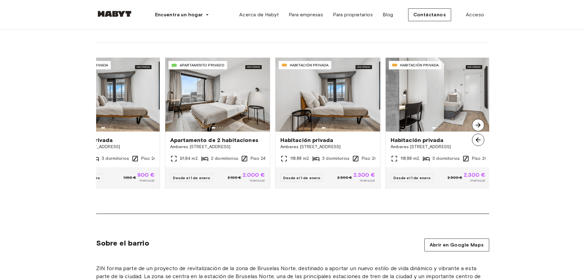
click at [479, 122] on img at bounding box center [478, 125] width 12 height 12
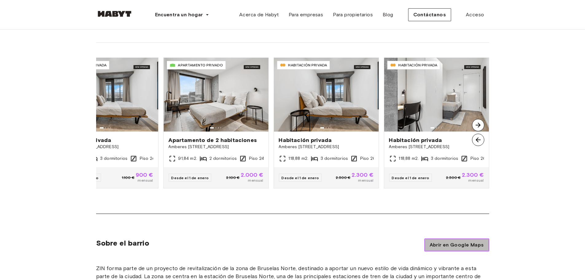
click at [475, 242] on font "Abrir en Google Maps" at bounding box center [456, 245] width 54 height 6
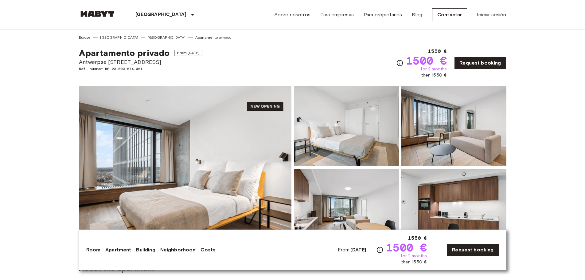
click at [166, 147] on img at bounding box center [185, 167] width 212 height 163
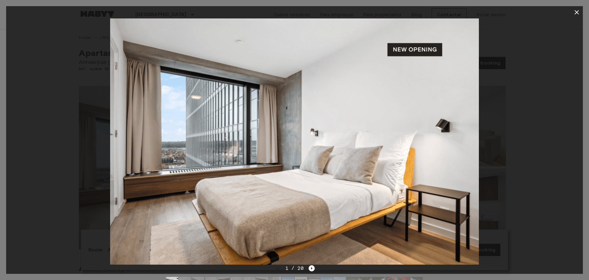
click at [310, 267] on icon "Next image" at bounding box center [312, 268] width 6 height 6
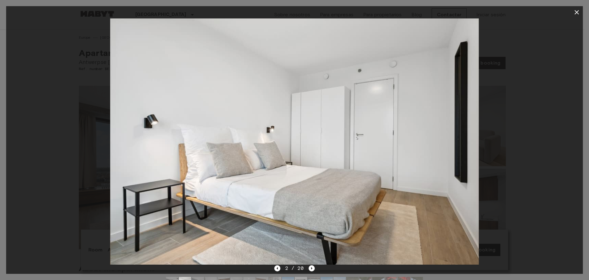
click at [310, 267] on icon "Next image" at bounding box center [312, 268] width 6 height 6
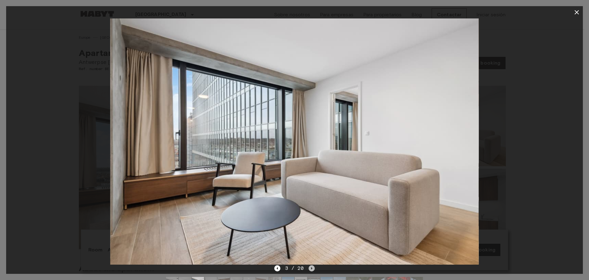
click at [310, 267] on icon "Next image" at bounding box center [312, 268] width 6 height 6
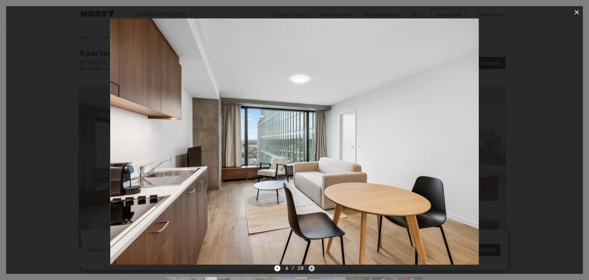
click at [310, 267] on icon "Next image" at bounding box center [312, 268] width 6 height 6
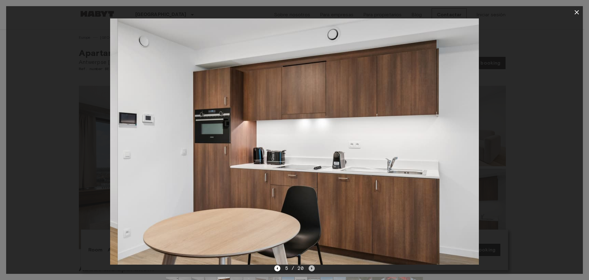
click at [310, 267] on icon "Next image" at bounding box center [312, 268] width 6 height 6
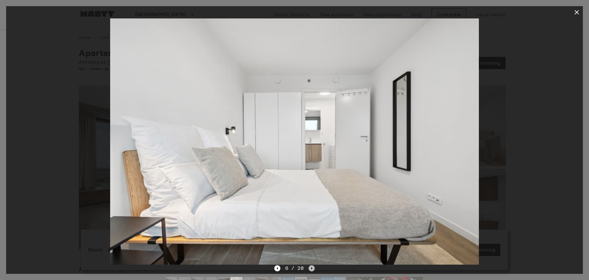
click at [310, 267] on icon "Next image" at bounding box center [312, 268] width 6 height 6
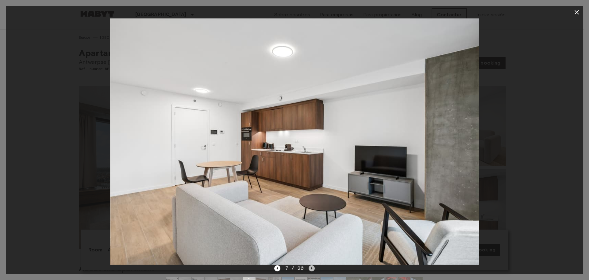
click at [310, 267] on icon "Next image" at bounding box center [312, 268] width 6 height 6
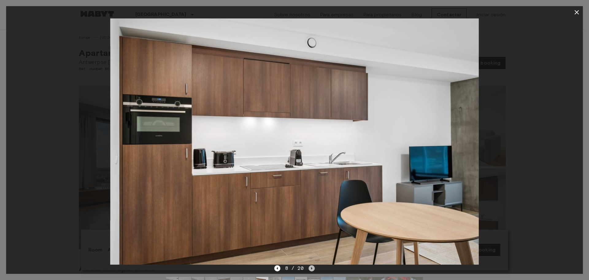
click at [310, 267] on icon "Next image" at bounding box center [312, 268] width 6 height 6
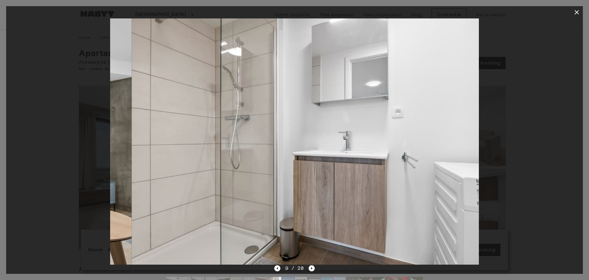
click at [310, 267] on icon "Next image" at bounding box center [312, 268] width 6 height 6
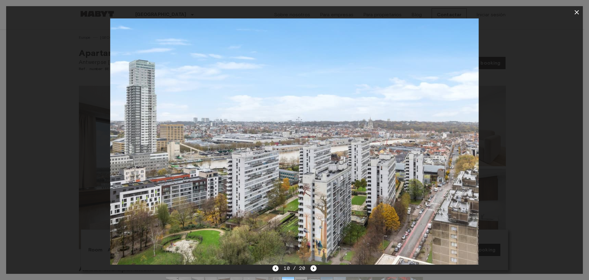
click at [575, 10] on icon "button" at bounding box center [576, 12] width 7 height 7
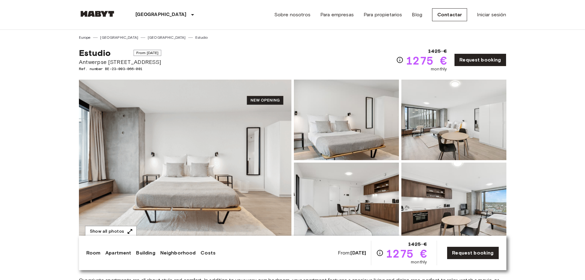
click at [343, 197] on img at bounding box center [346, 202] width 105 height 80
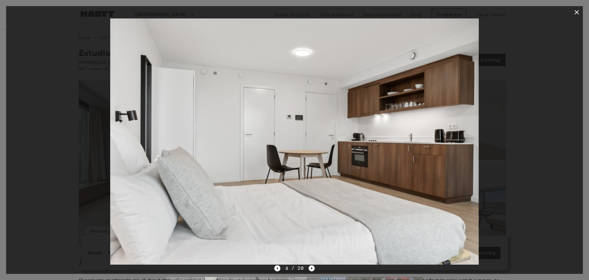
click at [311, 266] on icon "Next image" at bounding box center [312, 268] width 6 height 6
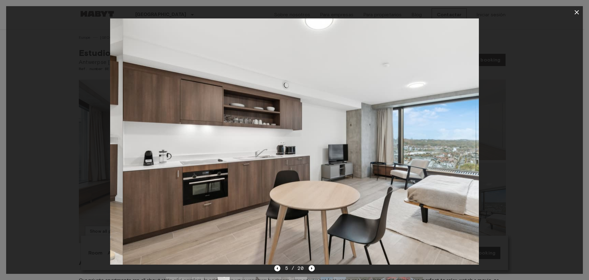
click at [311, 267] on icon "Next image" at bounding box center [312, 268] width 6 height 6
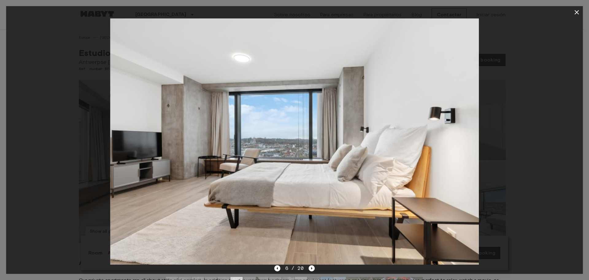
click at [312, 267] on icon "Next image" at bounding box center [312, 268] width 1 height 2
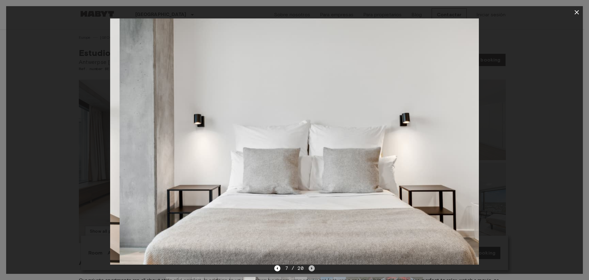
click at [312, 267] on icon "Next image" at bounding box center [312, 268] width 1 height 2
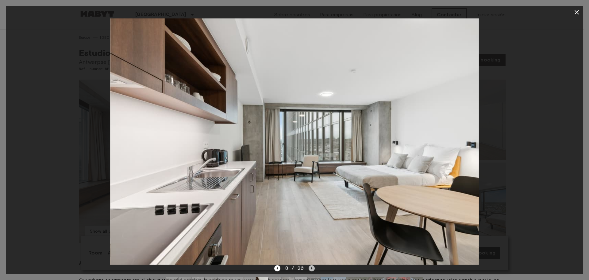
click at [312, 267] on icon "Next image" at bounding box center [312, 268] width 1 height 2
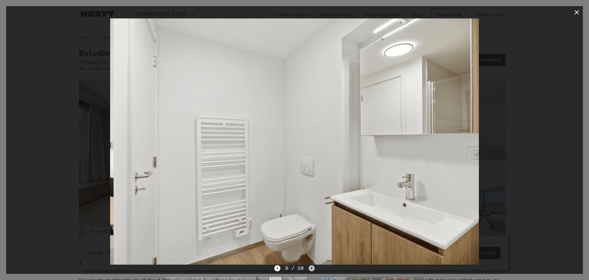
click at [312, 267] on icon "Next image" at bounding box center [312, 268] width 1 height 2
